Goal: Task Accomplishment & Management: Complete application form

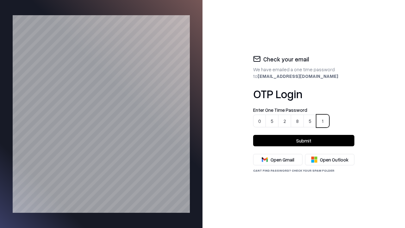
type input "******"
click at [304, 141] on button "Submit" at bounding box center [303, 140] width 101 height 11
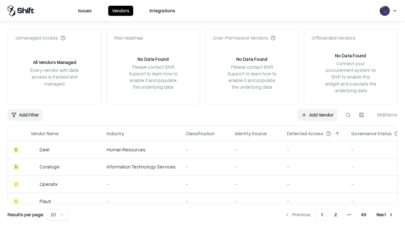
click at [318, 115] on link "Add Vendor" at bounding box center [318, 114] width 40 height 11
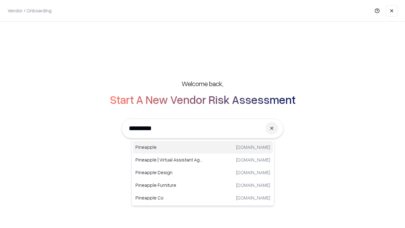
click at [203, 147] on div "Pineapple pineappleenergy.com" at bounding box center [203, 147] width 140 height 13
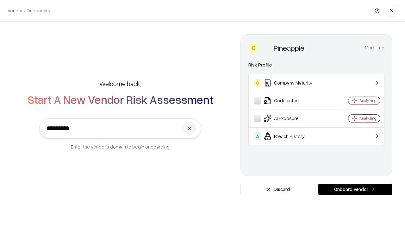
type input "*********"
click at [355, 189] on button "Onboard Vendor" at bounding box center [355, 189] width 74 height 11
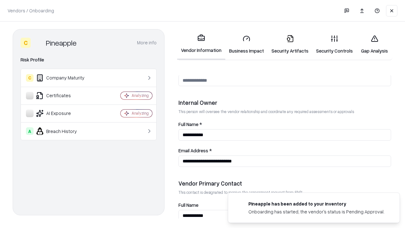
scroll to position [328, 0]
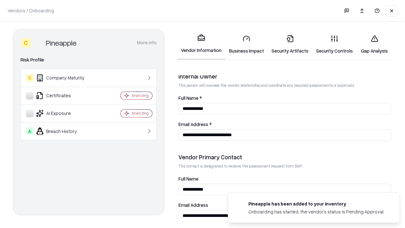
click at [244, 44] on link "Business Impact" at bounding box center [246, 44] width 42 height 29
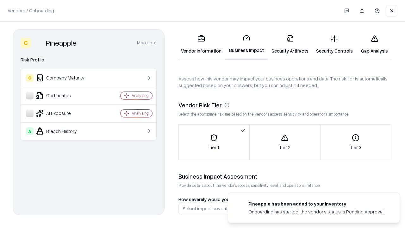
click at [372, 44] on link "Gap Analysis" at bounding box center [375, 44] width 36 height 29
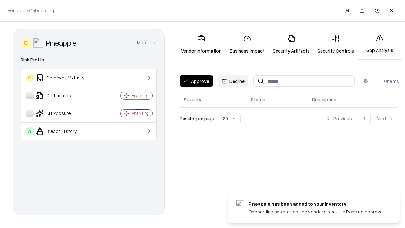
click at [196, 81] on button "Approve" at bounding box center [196, 80] width 33 height 11
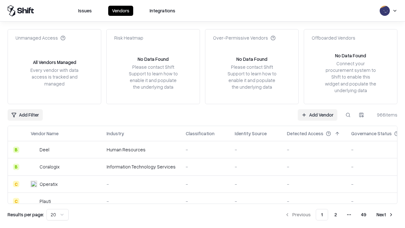
click at [318, 115] on link "Add Vendor" at bounding box center [318, 114] width 40 height 11
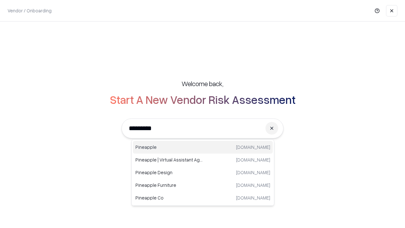
click at [203, 147] on div "Pineapple [DOMAIN_NAME]" at bounding box center [203, 147] width 140 height 13
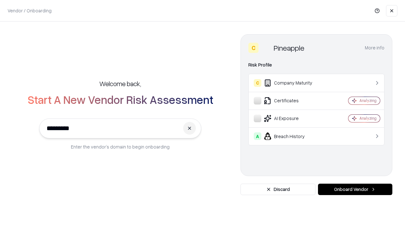
type input "*********"
click at [355, 189] on button "Onboard Vendor" at bounding box center [355, 189] width 74 height 11
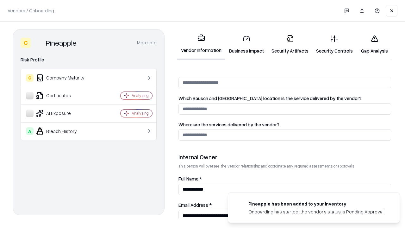
scroll to position [328, 0]
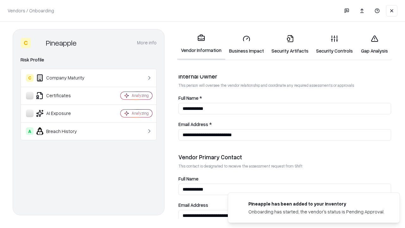
click at [372, 44] on link "Gap Analysis" at bounding box center [375, 44] width 36 height 29
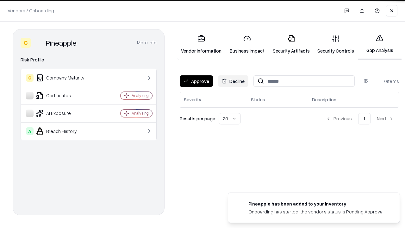
click at [196, 81] on button "Approve" at bounding box center [196, 80] width 33 height 11
